Goal: Navigation & Orientation: Understand site structure

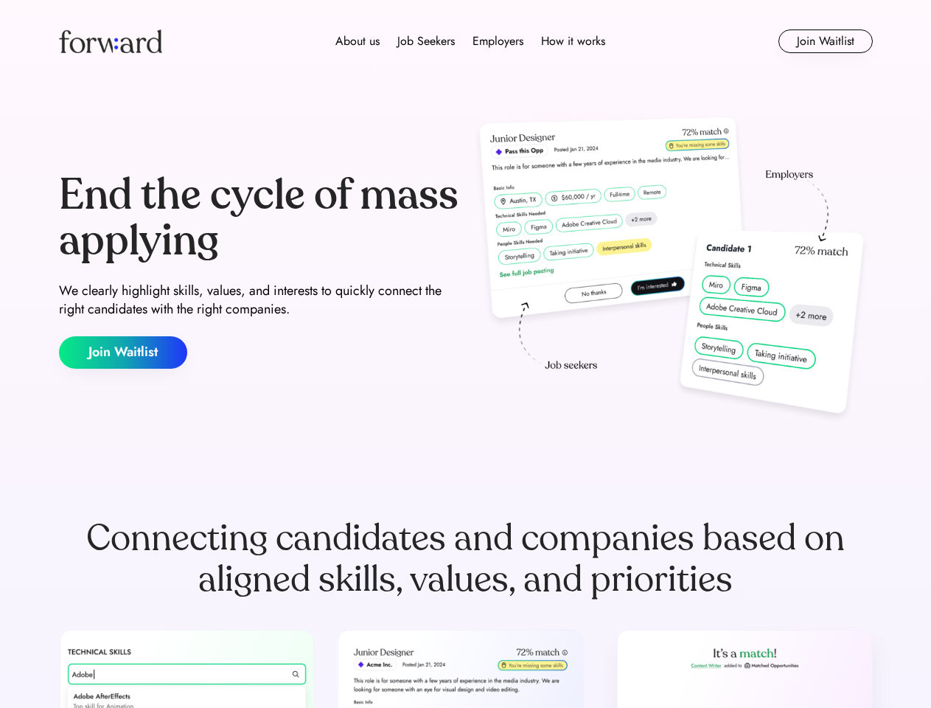
click at [465, 354] on div "End the cycle of mass applying We clearly highlight skills, values, and interes…" at bounding box center [466, 270] width 814 height 317
click at [466, 41] on div "About us Job Seekers Employers How it works" at bounding box center [470, 41] width 581 height 18
click at [111, 41] on img at bounding box center [110, 41] width 103 height 24
click at [470, 41] on div "About us Job Seekers Employers How it works" at bounding box center [470, 41] width 581 height 18
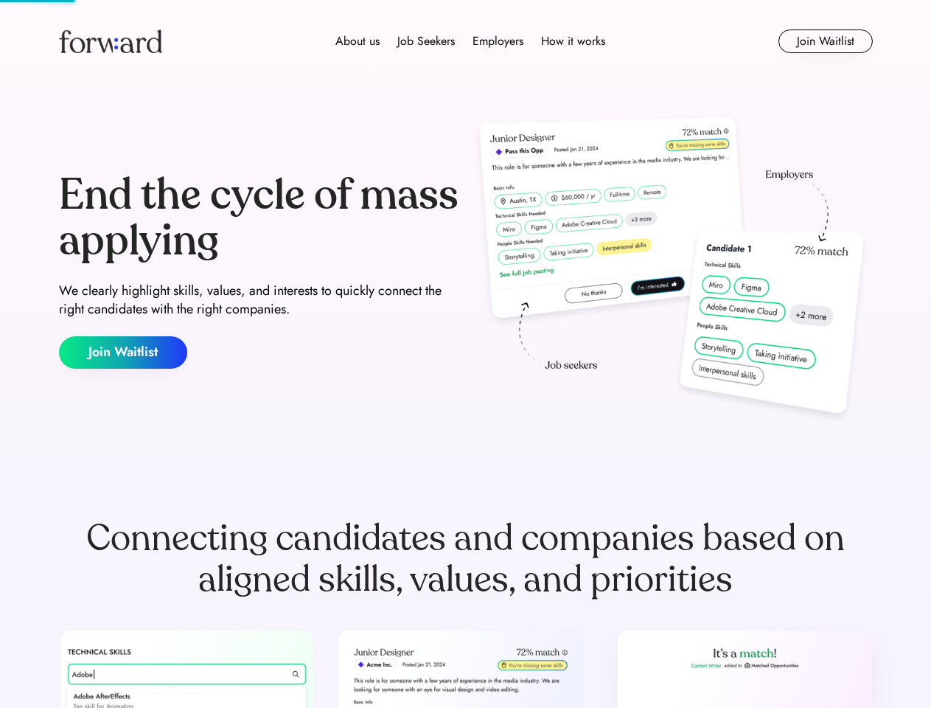
click at [358, 41] on div "About us" at bounding box center [358, 41] width 44 height 18
click at [426, 41] on div "Job Seekers" at bounding box center [426, 41] width 58 height 18
click at [498, 41] on div "Employers" at bounding box center [498, 41] width 51 height 18
click at [572, 41] on div "How it works" at bounding box center [573, 41] width 64 height 18
click at [825, 41] on button "Join Waitlist" at bounding box center [826, 41] width 94 height 24
